Goal: Task Accomplishment & Management: Use online tool/utility

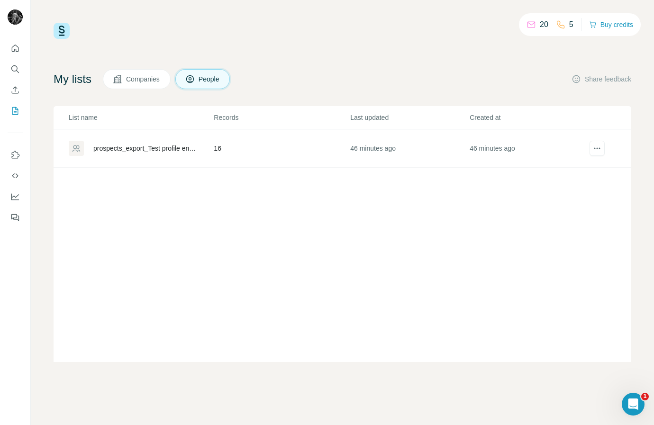
click at [386, 138] on td "46 minutes ago" at bounding box center [410, 148] width 120 height 38
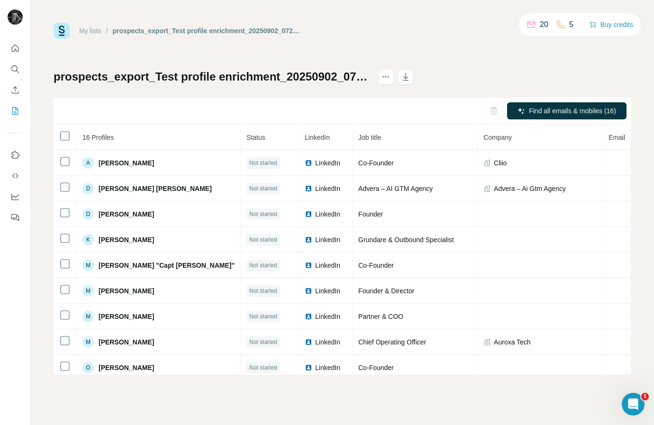
click at [204, 81] on h1 "prospects_export_Test profile enrichment_20250902_072850" at bounding box center [212, 76] width 316 height 15
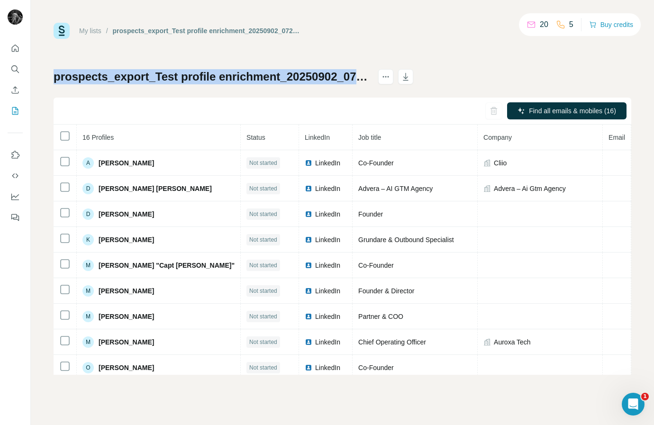
click at [204, 81] on h1 "prospects_export_Test profile enrichment_20250902_072850" at bounding box center [212, 76] width 316 height 15
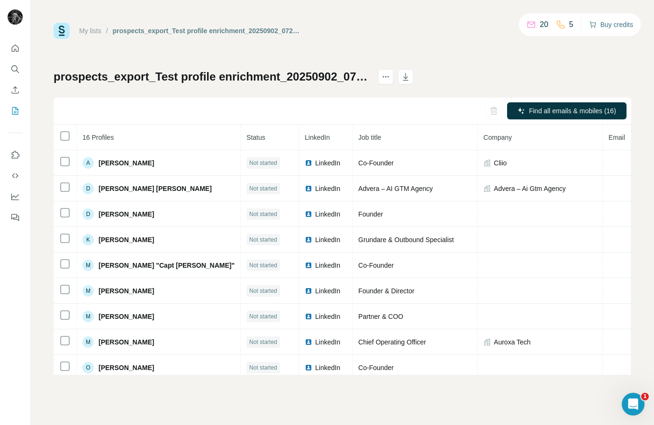
click at [596, 30] on button "Buy credits" at bounding box center [611, 24] width 44 height 13
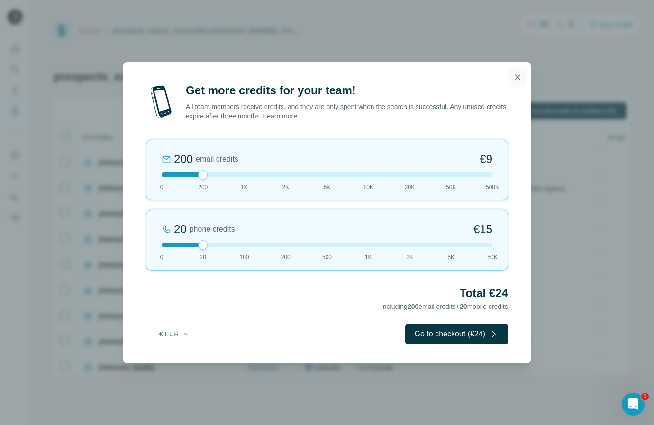
click at [518, 77] on icon "button" at bounding box center [517, 76] width 5 height 5
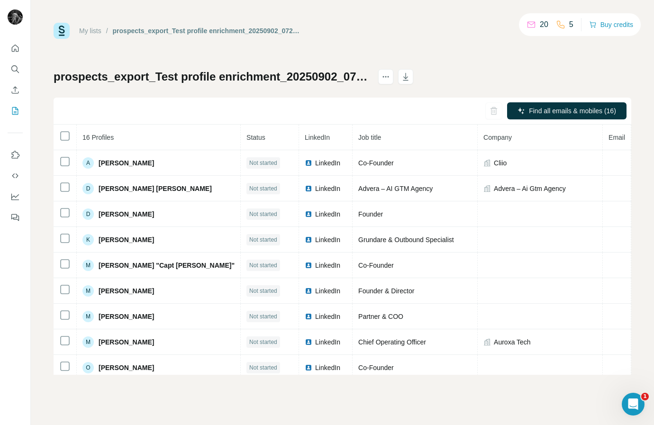
click at [155, 79] on h1 "prospects_export_Test profile enrichment_20250902_072850" at bounding box center [212, 76] width 316 height 15
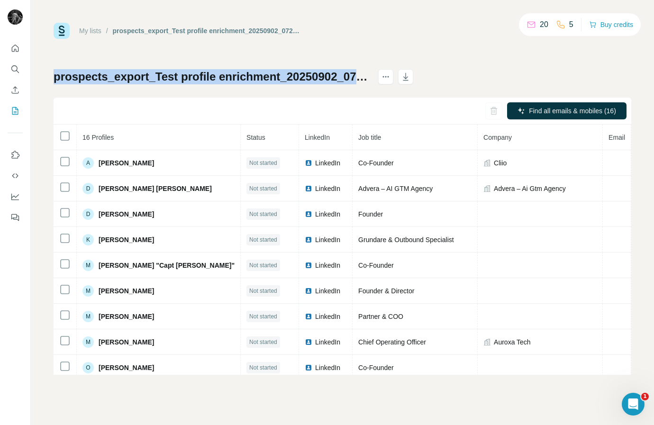
click at [155, 79] on h1 "prospects_export_Test profile enrichment_20250902_072850" at bounding box center [212, 76] width 316 height 15
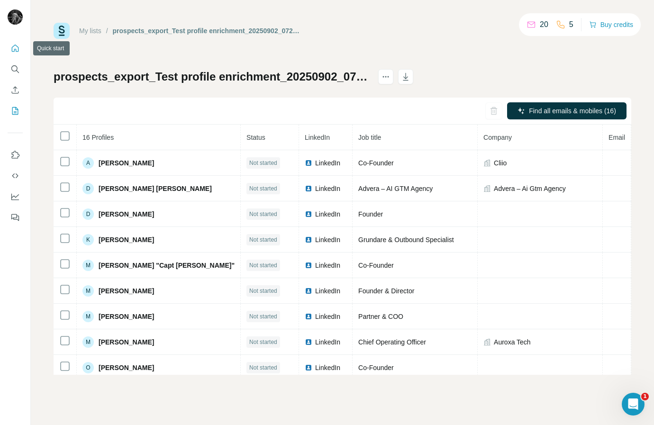
click at [7, 52] on div at bounding box center [15, 130] width 30 height 192
click at [10, 49] on icon "Quick start" at bounding box center [14, 48] width 9 height 9
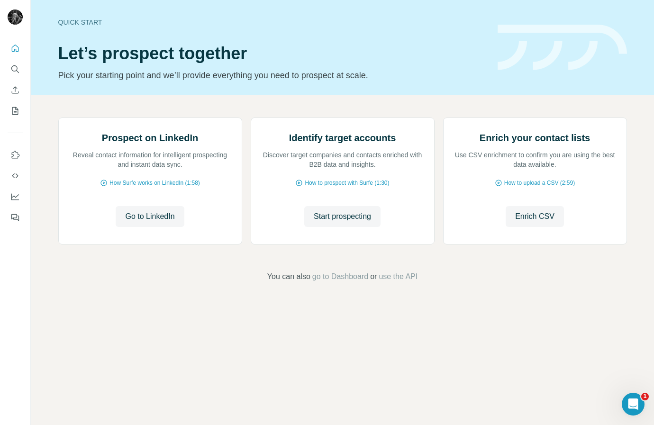
click at [103, 46] on h1 "Let’s prospect together" at bounding box center [272, 53] width 428 height 19
drag, startPoint x: 103, startPoint y: 46, endPoint x: 119, endPoint y: 66, distance: 25.3
click at [119, 66] on div "Quick start Let’s prospect together Pick your starting point and we’ll provide …" at bounding box center [272, 47] width 428 height 69
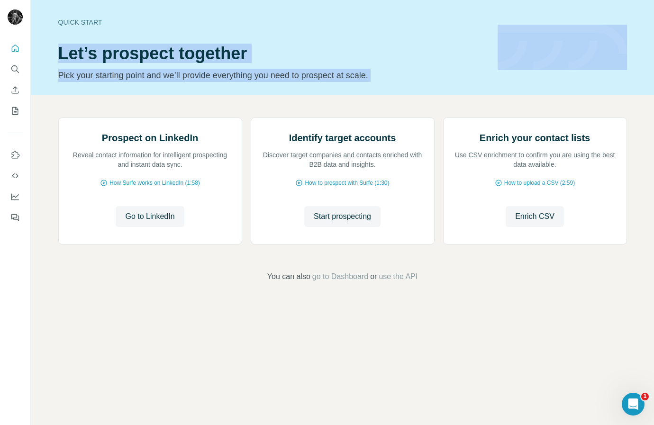
click at [119, 66] on div "Quick start Let’s prospect together Pick your starting point and we’ll provide …" at bounding box center [272, 47] width 428 height 69
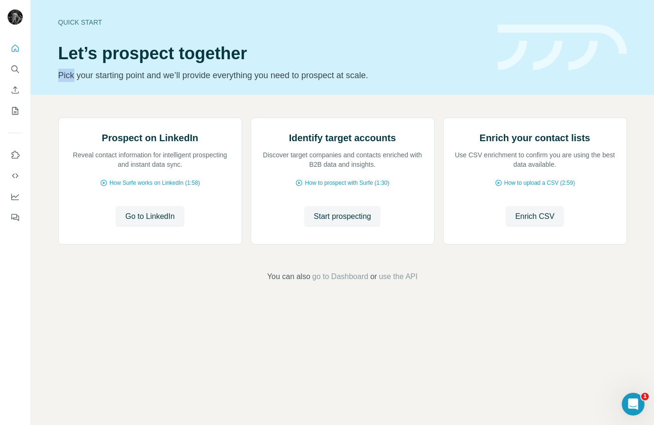
click at [119, 66] on div "Quick start Let’s prospect together Pick your starting point and we’ll provide …" at bounding box center [272, 47] width 428 height 69
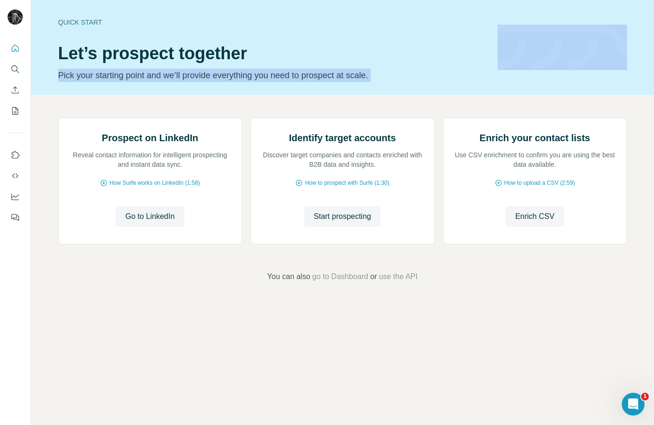
click at [119, 66] on div "Quick start Let’s prospect together Pick your starting point and we’ll provide …" at bounding box center [272, 47] width 428 height 69
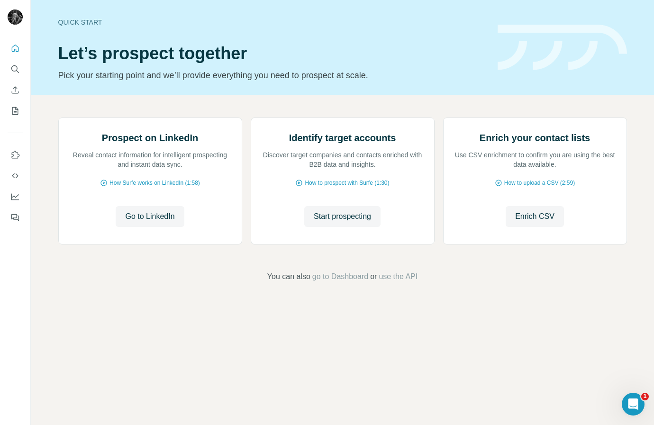
click at [138, 54] on h1 "Let’s prospect together" at bounding box center [272, 53] width 428 height 19
click at [327, 283] on span "go to Dashboard" at bounding box center [341, 276] width 56 height 11
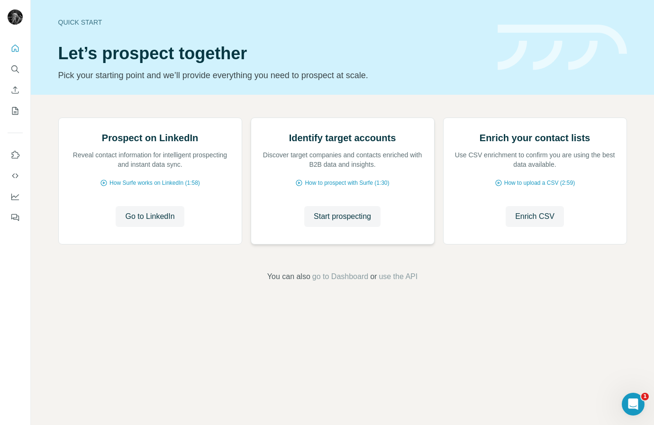
click at [336, 169] on p "Discover target companies and contacts enriched with B2B data and insights." at bounding box center [343, 159] width 164 height 19
click at [310, 145] on h2 "Identify target accounts" at bounding box center [342, 137] width 107 height 13
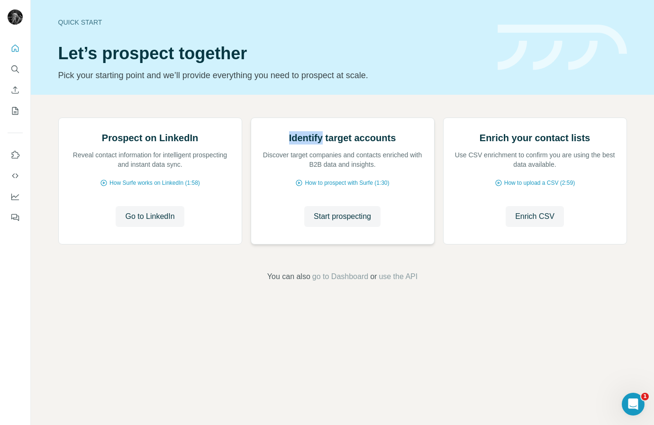
click at [310, 145] on h2 "Identify target accounts" at bounding box center [342, 137] width 107 height 13
click at [327, 169] on p "Discover target companies and contacts enriched with B2B data and insights." at bounding box center [343, 159] width 164 height 19
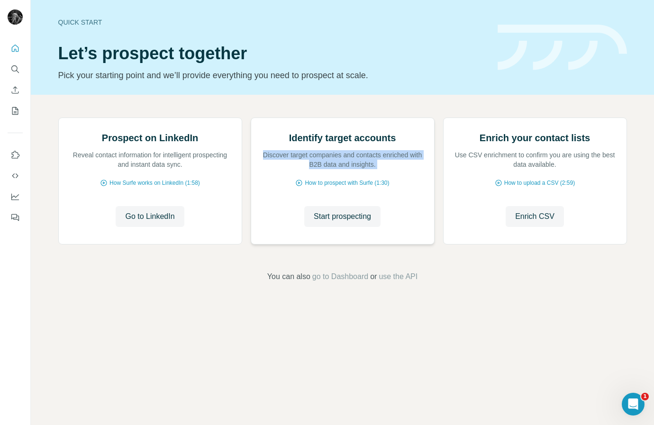
click at [327, 169] on p "Discover target companies and contacts enriched with B2B data and insights." at bounding box center [343, 159] width 164 height 19
click at [324, 169] on p "Discover target companies and contacts enriched with B2B data and insights." at bounding box center [343, 159] width 164 height 19
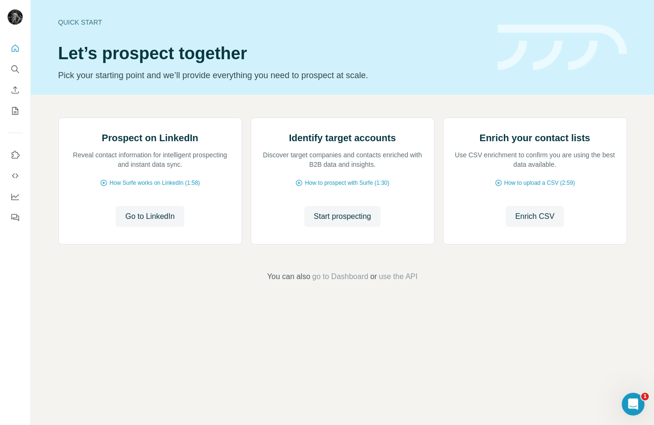
click at [210, 84] on div "Quick start Let’s prospect together Pick your starting point and we’ll provide …" at bounding box center [343, 47] width 624 height 95
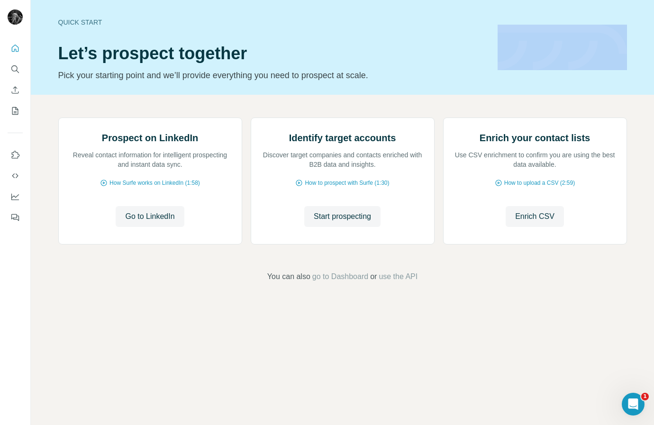
click at [210, 84] on div "Quick start Let’s prospect together Pick your starting point and we’ll provide …" at bounding box center [343, 47] width 624 height 95
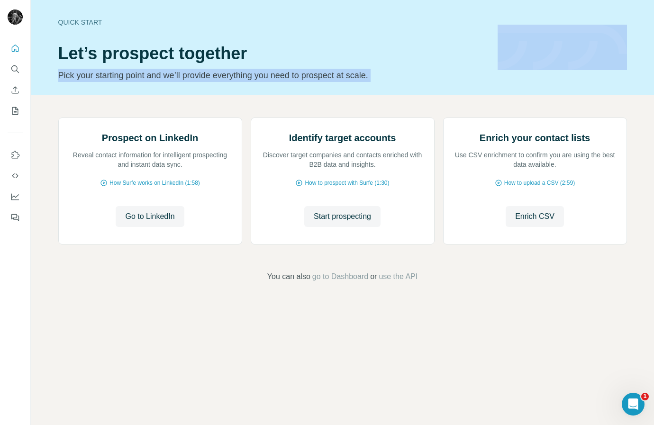
click at [210, 84] on div "Quick start Let’s prospect together Pick your starting point and we’ll provide …" at bounding box center [343, 47] width 624 height 95
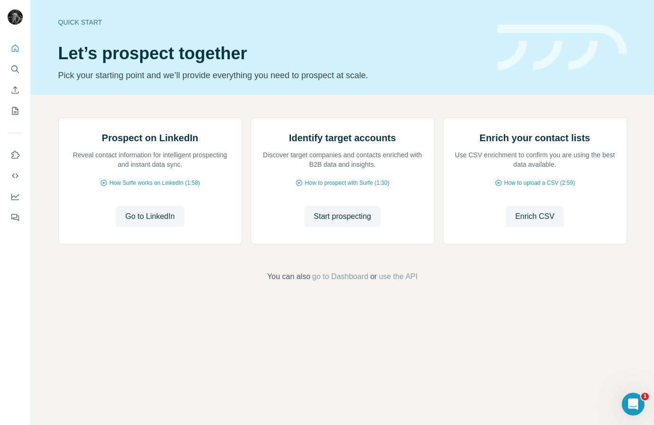
click at [164, 41] on div "Quick start Let’s prospect together Pick your starting point and we’ll provide …" at bounding box center [272, 47] width 428 height 69
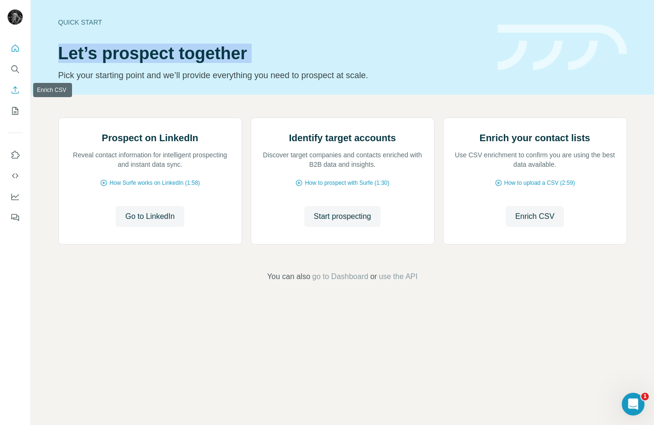
click at [16, 87] on icon "Enrich CSV" at bounding box center [14, 89] width 9 height 9
